Goal: Information Seeking & Learning: Learn about a topic

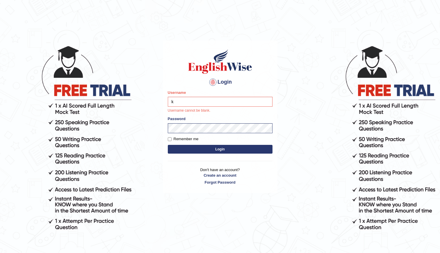
type input "kenia999"
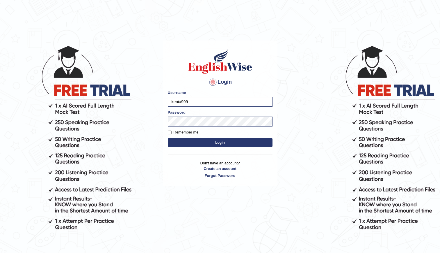
click at [212, 140] on button "Login" at bounding box center [220, 142] width 105 height 9
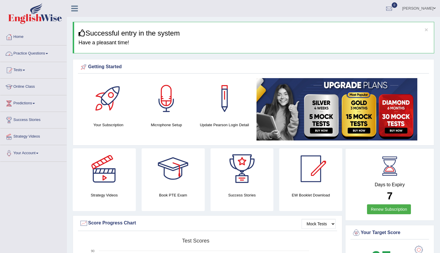
click at [33, 52] on link "Practice Questions" at bounding box center [33, 52] width 66 height 15
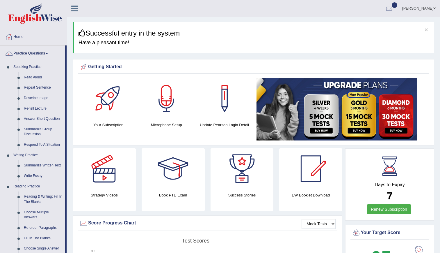
drag, startPoint x: 66, startPoint y: 105, endPoint x: 69, endPoint y: 150, distance: 44.9
click at [49, 200] on link "Reading & Writing: Fill In The Blanks" at bounding box center [43, 198] width 44 height 15
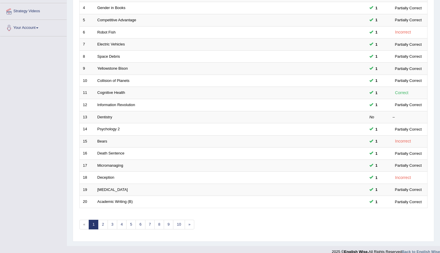
scroll to position [133, 0]
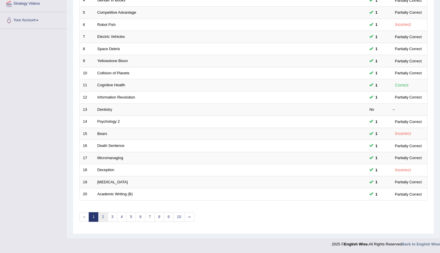
click at [106, 216] on link "2" at bounding box center [103, 217] width 10 height 10
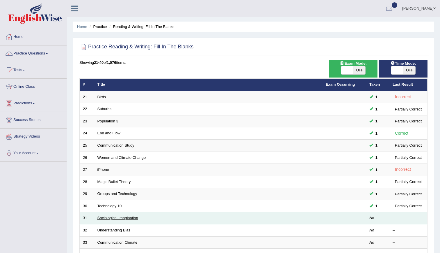
click at [126, 218] on link "Sociological Imagination" at bounding box center [117, 217] width 41 height 4
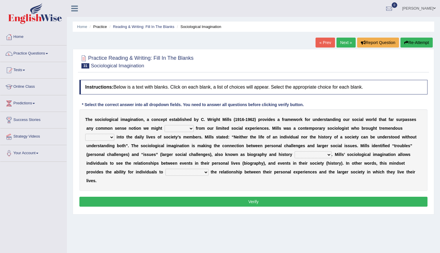
click at [177, 127] on select "depart derive describe deprive" at bounding box center [179, 128] width 29 height 7
select select "derive"
click at [165, 125] on select "depart derive describe deprive" at bounding box center [179, 128] width 29 height 7
click at [171, 129] on select "depart derive describe deprive" at bounding box center [179, 128] width 29 height 7
click at [411, 96] on div "Instructions: Below is a text with blanks. Click on each blank, a list of choic…" at bounding box center [253, 144] width 351 height 134
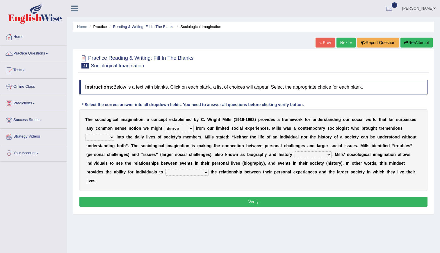
click at [114, 134] on select "sight insight comment interaction" at bounding box center [99, 137] width 29 height 7
select select "insight"
click at [114, 134] on select "sight insight comment interaction" at bounding box center [99, 137] width 29 height 7
click at [295, 155] on select "accordingly collectively respectively spontaneously" at bounding box center [313, 154] width 37 height 7
select select "collectively"
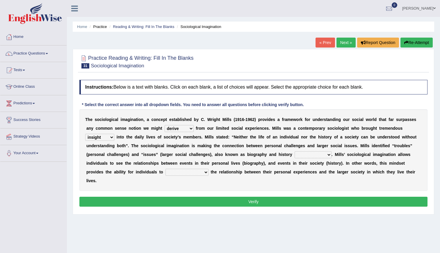
click at [295, 151] on select "accordingly collectively respectively spontaneously" at bounding box center [313, 154] width 37 height 7
click at [209, 169] on select "commercialize capitalize realize compartmentalize" at bounding box center [187, 172] width 43 height 7
select select "compartmentalize"
click at [209, 169] on select "commercialize capitalize realize compartmentalize" at bounding box center [187, 172] width 43 height 7
click at [357, 196] on button "Verify" at bounding box center [253, 201] width 348 height 10
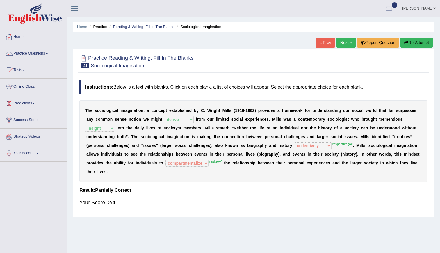
click at [343, 47] on link "Next »" at bounding box center [346, 43] width 19 height 10
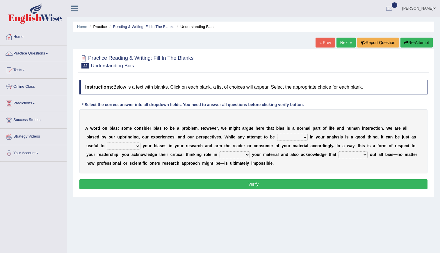
click at [277, 136] on select "objective optimistic subjective pessimistic" at bounding box center [292, 137] width 31 height 7
select select "objective"
click at [277, 134] on select "objective optimistic subjective pessimistic" at bounding box center [292, 137] width 31 height 7
click at [141, 142] on select "assume achieve acquire acknowledge" at bounding box center [124, 145] width 34 height 7
select select "assume"
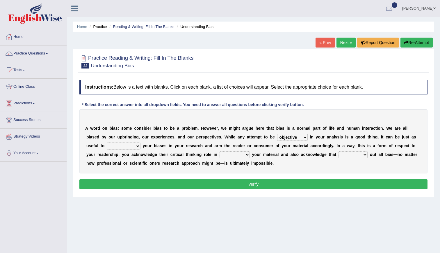
click at [141, 142] on select "assume achieve acquire acknowledge" at bounding box center [124, 145] width 34 height 7
click at [220, 155] on select "contacting consuming conducting confirming" at bounding box center [235, 154] width 30 height 7
select select "conducting"
click at [220, 151] on select "contacting consuming conducting confirming" at bounding box center [235, 154] width 30 height 7
click at [339, 151] on select "phasing building ruling pushing" at bounding box center [353, 154] width 29 height 7
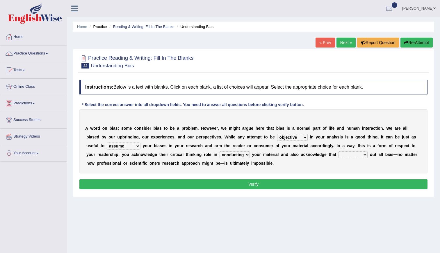
select select "pushing"
click at [339, 151] on select "phasing building ruling pushing" at bounding box center [353, 154] width 29 height 7
click at [220, 155] on select "contacting consuming conducting confirming" at bounding box center [235, 154] width 30 height 7
click at [201, 181] on button "Verify" at bounding box center [253, 184] width 348 height 10
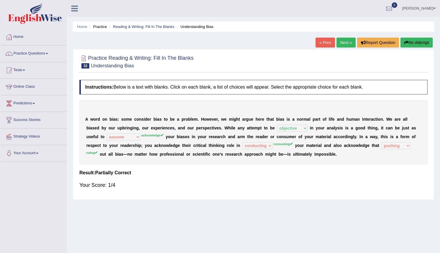
click at [342, 39] on link "Next »" at bounding box center [346, 43] width 19 height 10
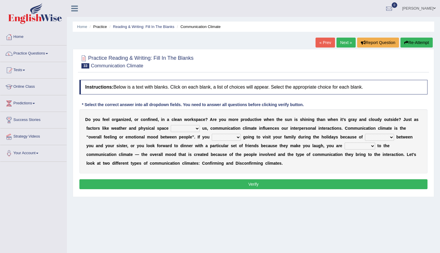
click at [29, 72] on link "Tests" at bounding box center [33, 69] width 66 height 15
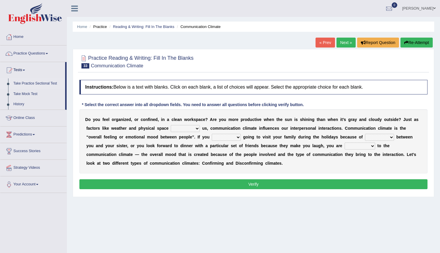
click at [35, 85] on link "Take Practice Sectional Test" at bounding box center [38, 83] width 54 height 10
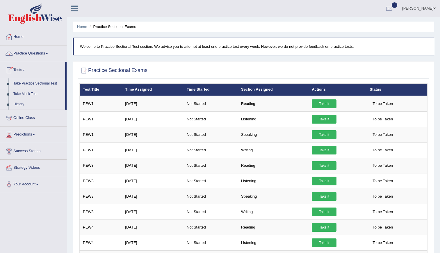
click at [29, 54] on link "Practice Questions" at bounding box center [33, 52] width 66 height 15
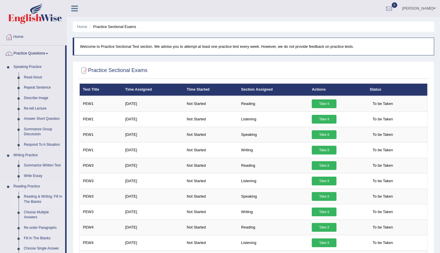
click at [37, 197] on link "Reading & Writing: Fill In The Blanks" at bounding box center [43, 198] width 44 height 15
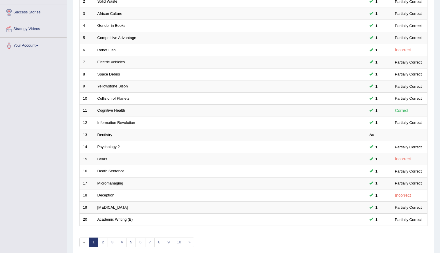
scroll to position [127, 0]
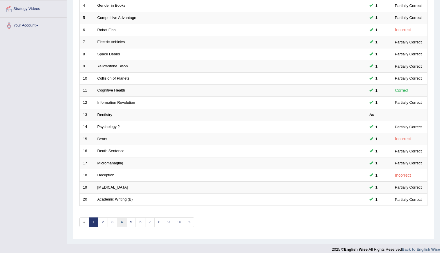
click at [120, 223] on link "4" at bounding box center [122, 222] width 10 height 10
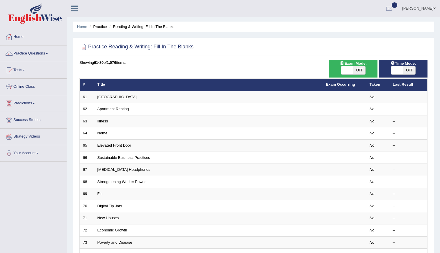
scroll to position [133, 0]
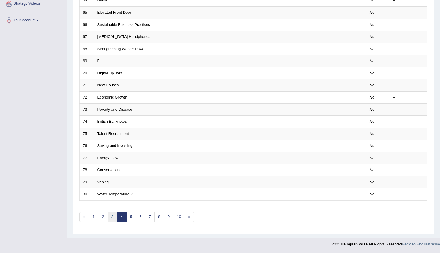
click at [110, 217] on link "3" at bounding box center [113, 217] width 10 height 10
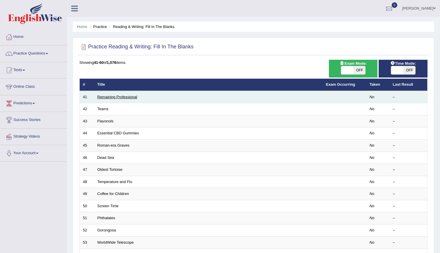
drag, startPoint x: 114, startPoint y: 99, endPoint x: 113, endPoint y: 96, distance: 3.3
click at [113, 96] on td "Remaining Professional" at bounding box center [208, 97] width 229 height 12
click at [113, 96] on link "Remaining Professional" at bounding box center [117, 97] width 40 height 4
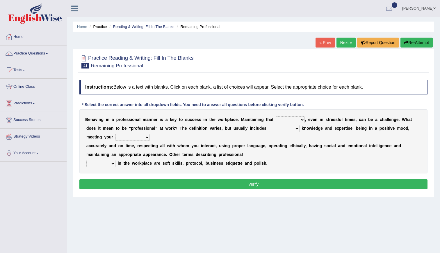
click at [276, 120] on select "demand domain direction demeanor" at bounding box center [290, 119] width 29 height 7
select select "direction"
click at [276, 116] on select "demand domain direction demeanor" at bounding box center [290, 119] width 29 height 7
click at [269, 127] on select "possessing appraising processing assessing" at bounding box center [284, 128] width 31 height 7
select select "assessing"
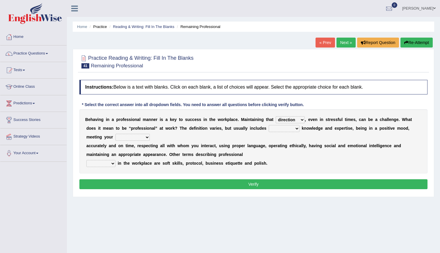
click at [269, 125] on select "possessing appraising processing assessing" at bounding box center [284, 128] width 31 height 7
click at [116, 137] on select "opportunities occupations observations obligations" at bounding box center [133, 137] width 34 height 7
click at [116, 134] on select "opportunities occupations observations obligations" at bounding box center [133, 137] width 34 height 7
select select "obligations"
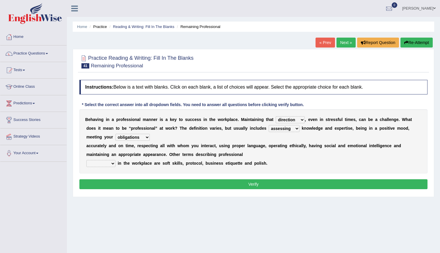
click at [116, 134] on select "opportunities occupations observations obligations" at bounding box center [133, 137] width 34 height 7
click at [99, 164] on select "conduct contact condition contract" at bounding box center [100, 163] width 29 height 7
select select "conduct"
click at [86, 160] on select "conduct contact condition contract" at bounding box center [100, 163] width 29 height 7
click at [276, 116] on select "demand domain direction demeanor" at bounding box center [290, 119] width 29 height 7
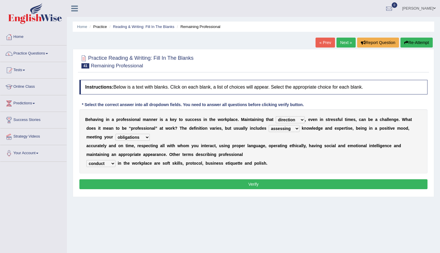
click at [276, 116] on select "demand domain direction demeanor" at bounding box center [290, 119] width 29 height 7
click at [247, 186] on button "Verify" at bounding box center [253, 184] width 348 height 10
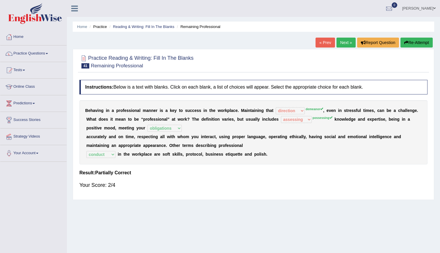
click at [347, 41] on link "Next »" at bounding box center [346, 43] width 19 height 10
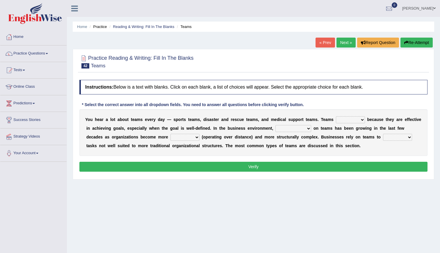
click at [336, 121] on select "exert extend express exist" at bounding box center [350, 119] width 29 height 7
select select "exert"
click at [336, 116] on select "exert extend express exist" at bounding box center [350, 119] width 29 height 7
click at [286, 127] on select "reliability reliance realization independence" at bounding box center [294, 128] width 36 height 7
select select "reliability"
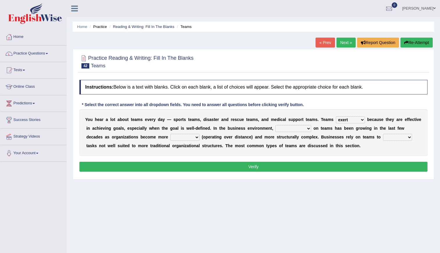
click at [276, 125] on select "reliability reliance realization independence" at bounding box center [294, 128] width 36 height 7
click at [171, 134] on select "authentic virtual simplified veritable" at bounding box center [185, 137] width 29 height 7
select select "simplified"
click at [171, 134] on select "authentic virtual simplified veritable" at bounding box center [185, 137] width 29 height 7
click at [383, 137] on select "perform possess compare conform" at bounding box center [397, 137] width 29 height 7
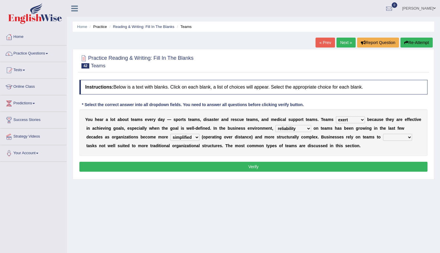
select select "perform"
click at [383, 134] on select "perform possess compare conform" at bounding box center [397, 137] width 29 height 7
click at [282, 168] on button "Verify" at bounding box center [253, 167] width 348 height 10
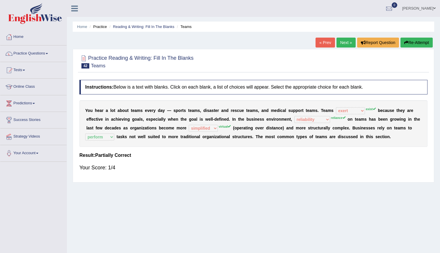
click at [341, 42] on link "Next »" at bounding box center [346, 43] width 19 height 10
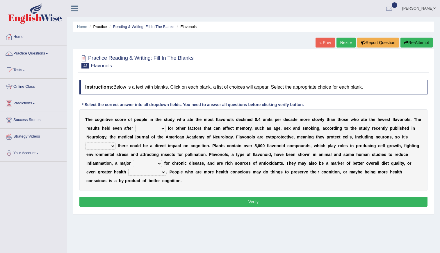
click at [135, 126] on select "consulting adjusting automating advertising" at bounding box center [150, 128] width 30 height 7
click at [139, 74] on div "Practice Reading & Writing: Fill In The Blanks 43 Flavonols Instructions: Below…" at bounding box center [254, 131] width 362 height 165
click at [135, 127] on select "consulting adjusting automating advertising" at bounding box center [150, 128] width 30 height 7
select select "consulting"
click at [135, 125] on select "consulting adjusting automating advertising" at bounding box center [150, 128] width 30 height 7
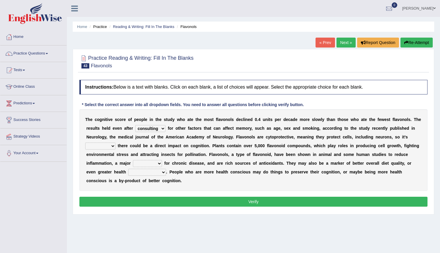
click at [116, 142] on select "irresistible purposeful plausible detrimental" at bounding box center [100, 145] width 30 height 7
select select "detrimental"
click at [116, 142] on select "irresistible purposeful plausible detrimental" at bounding box center [100, 145] width 30 height 7
click at [162, 160] on select "nuance module fact trigger" at bounding box center [147, 163] width 29 height 7
select select "trigger"
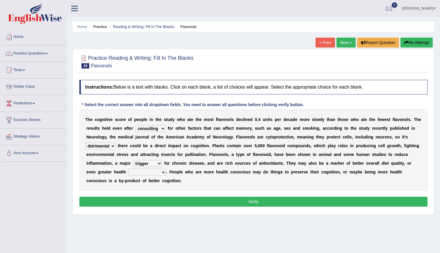
click at [162, 160] on select "nuance module fact trigger" at bounding box center [147, 163] width 29 height 7
click at [166, 169] on select "intervention cognition protection consciousness" at bounding box center [147, 172] width 38 height 7
select select "consciousness"
click at [166, 169] on select "intervention cognition protection consciousness" at bounding box center [147, 172] width 38 height 7
click at [335, 196] on button "Verify" at bounding box center [253, 201] width 348 height 10
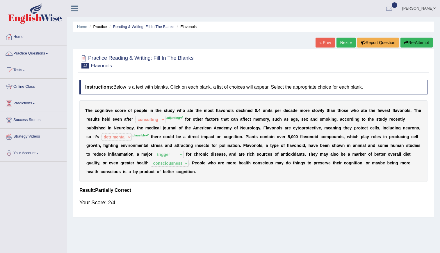
click at [348, 38] on link "Next »" at bounding box center [346, 43] width 19 height 10
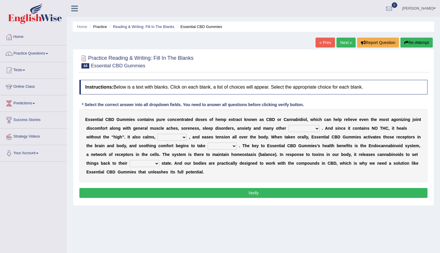
click at [289, 129] on select "pains phenomena poisons ailments" at bounding box center [304, 128] width 31 height 7
select select "pains"
click at [289, 125] on select "pains phenomena poisons ailments" at bounding box center [304, 128] width 31 height 7
click at [158, 138] on select "excites relaxes cures digests" at bounding box center [172, 137] width 29 height 7
select select "relaxes"
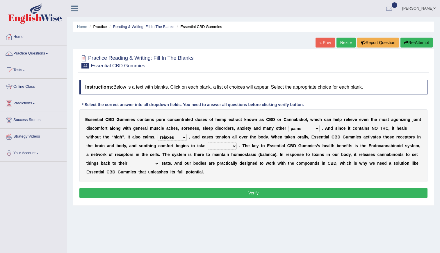
click at [158, 134] on select "excites relaxes cures digests" at bounding box center [172, 137] width 29 height 7
drag, startPoint x: 151, startPoint y: 152, endPoint x: 150, endPoint y: 143, distance: 8.2
click at [150, 143] on div "E s s e n t i a l C B D G u m m i e s c o n t a i n s p u r e c o n c e n t r a…" at bounding box center [253, 145] width 348 height 73
click at [208, 143] on select "it formation in form" at bounding box center [222, 145] width 29 height 7
select select "form"
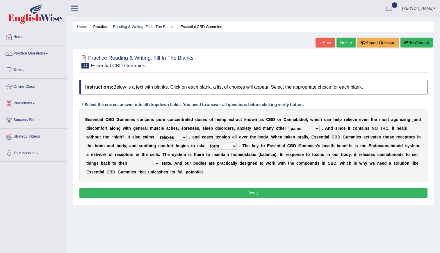
click at [208, 142] on select "it formation in form" at bounding box center [222, 145] width 29 height 7
click at [159, 160] on select "new next substantial natural" at bounding box center [145, 163] width 30 height 7
select select "natural"
click at [159, 160] on select "new next substantial natural" at bounding box center [145, 163] width 30 height 7
click at [326, 188] on button "Verify" at bounding box center [253, 193] width 348 height 10
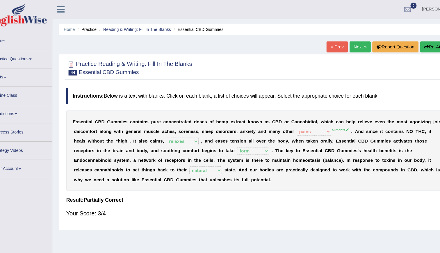
click at [348, 45] on link "Next »" at bounding box center [346, 43] width 19 height 10
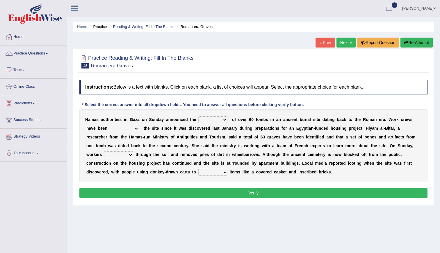
select select "discovery"
click at [198, 116] on select "downturn discovery creation disability" at bounding box center [212, 119] width 29 height 7
click at [110, 128] on select "destroying heralding excavating founding" at bounding box center [124, 128] width 29 height 7
select select "excavating"
click at [110, 125] on select "destroying heralding excavating founding" at bounding box center [124, 128] width 29 height 7
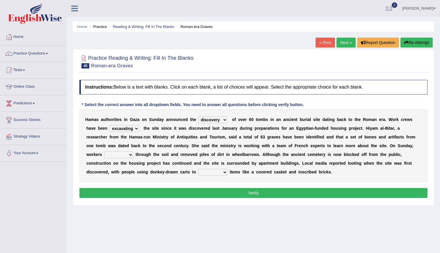
click at [133, 151] on select "irritated mimicked sifted sipped" at bounding box center [118, 154] width 29 height 7
select select "irritated"
click at [133, 151] on select "irritated mimicked sifted sipped" at bounding box center [118, 154] width 29 height 7
click at [228, 169] on select "haul away go away pull back cheer up" at bounding box center [212, 172] width 29 height 7
select select "go away"
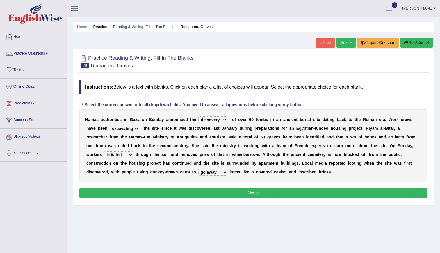
click at [228, 169] on select "haul away go away pull back cheer up" at bounding box center [212, 172] width 29 height 7
click at [351, 189] on button "Verify" at bounding box center [253, 193] width 348 height 10
